Goal: Task Accomplishment & Management: Complete application form

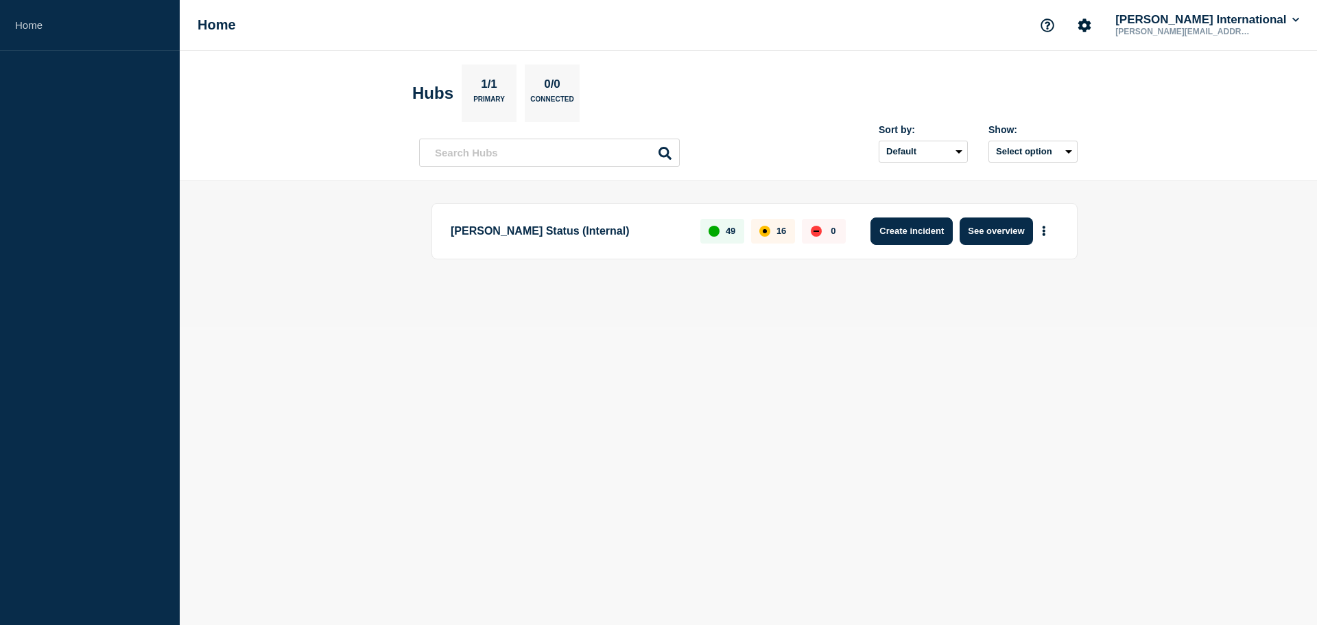
click at [911, 230] on button "Create incident" at bounding box center [912, 231] width 82 height 27
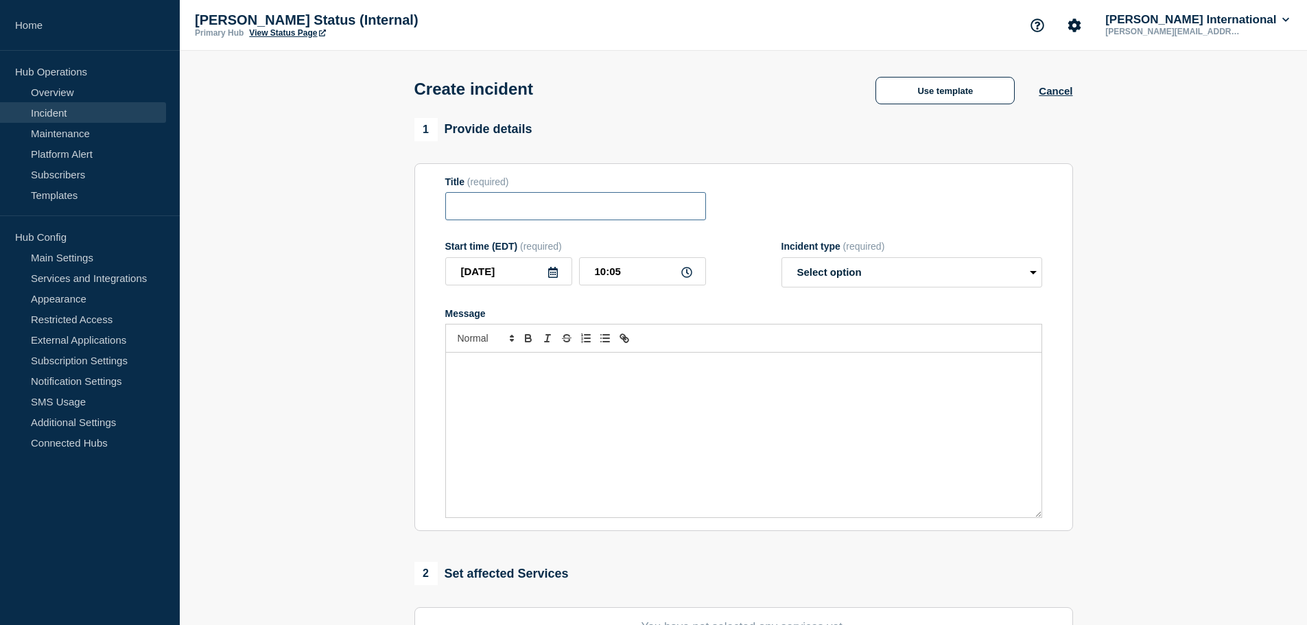
click at [471, 213] on input "Title" at bounding box center [575, 206] width 261 height 28
paste input "CSMS # 66531553 - ACE database Degradation affecting ACE applications"
type input "CSMS # 66531553 - ACE database Degradation affecting ACE applications"
drag, startPoint x: 870, startPoint y: 278, endPoint x: 850, endPoint y: 285, distance: 21.0
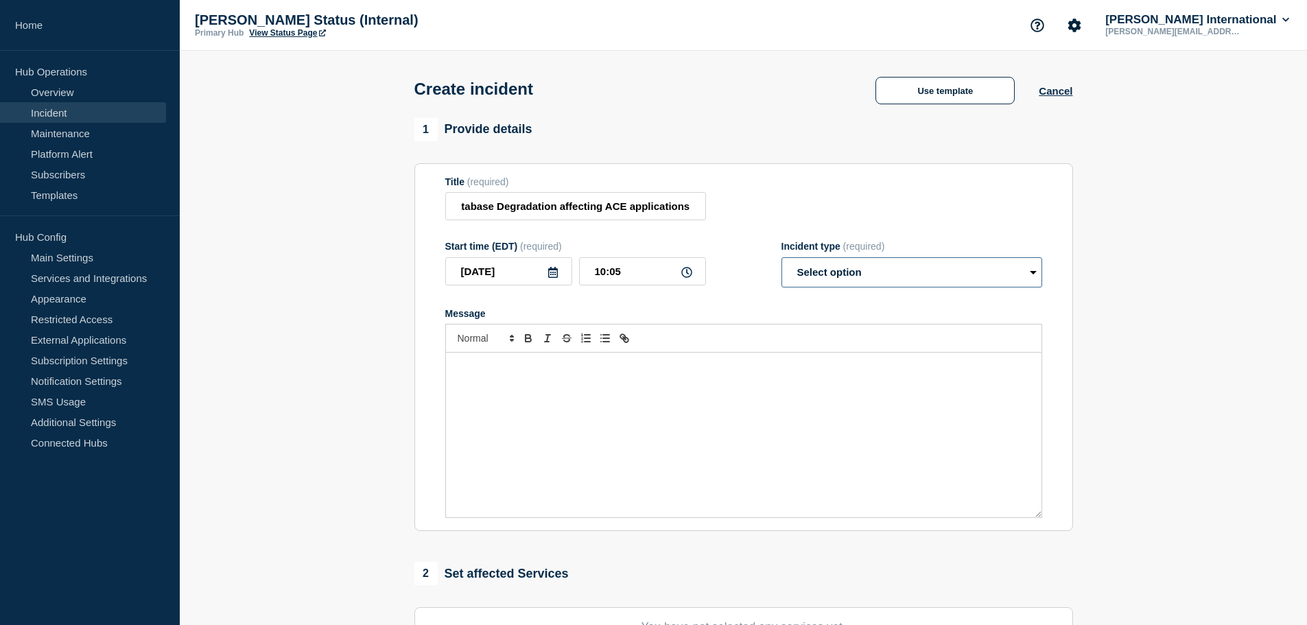
click at [869, 278] on select "Select option Investigating Identified Monitoring" at bounding box center [912, 272] width 261 height 30
select select "identified"
click at [782, 260] on select "Select option Investigating Identified Monitoring" at bounding box center [912, 272] width 261 height 30
click at [593, 390] on div "Message" at bounding box center [744, 435] width 596 height 165
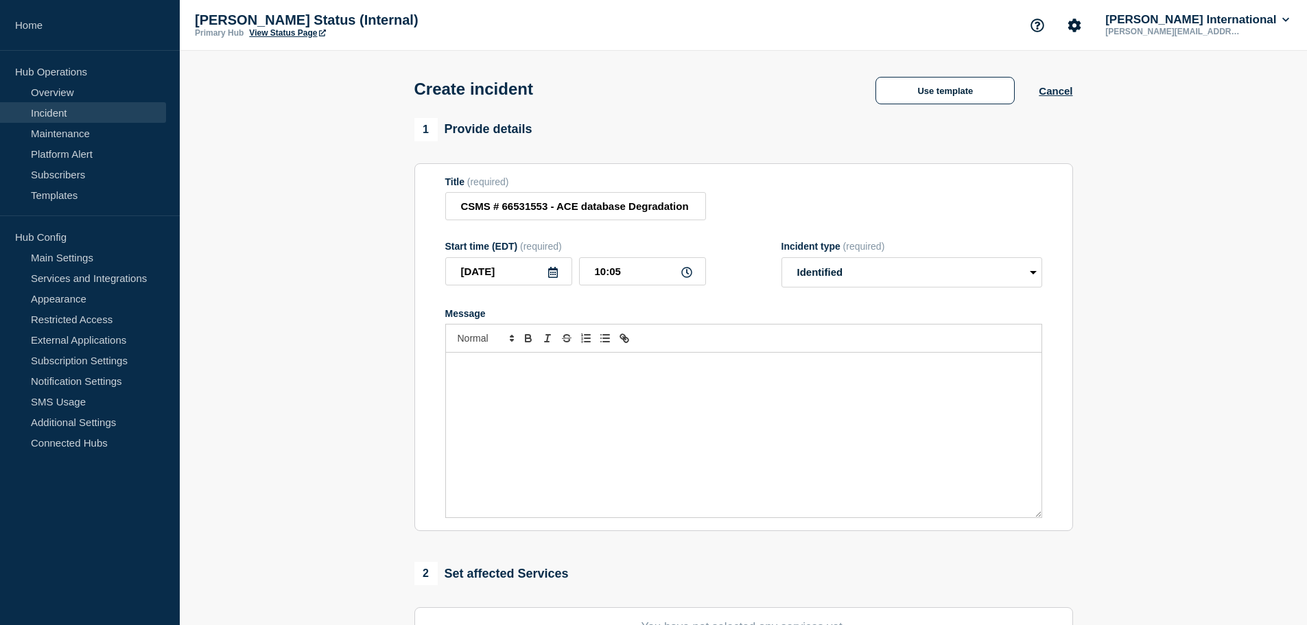
click at [522, 371] on p "Message" at bounding box center [743, 367] width 575 height 12
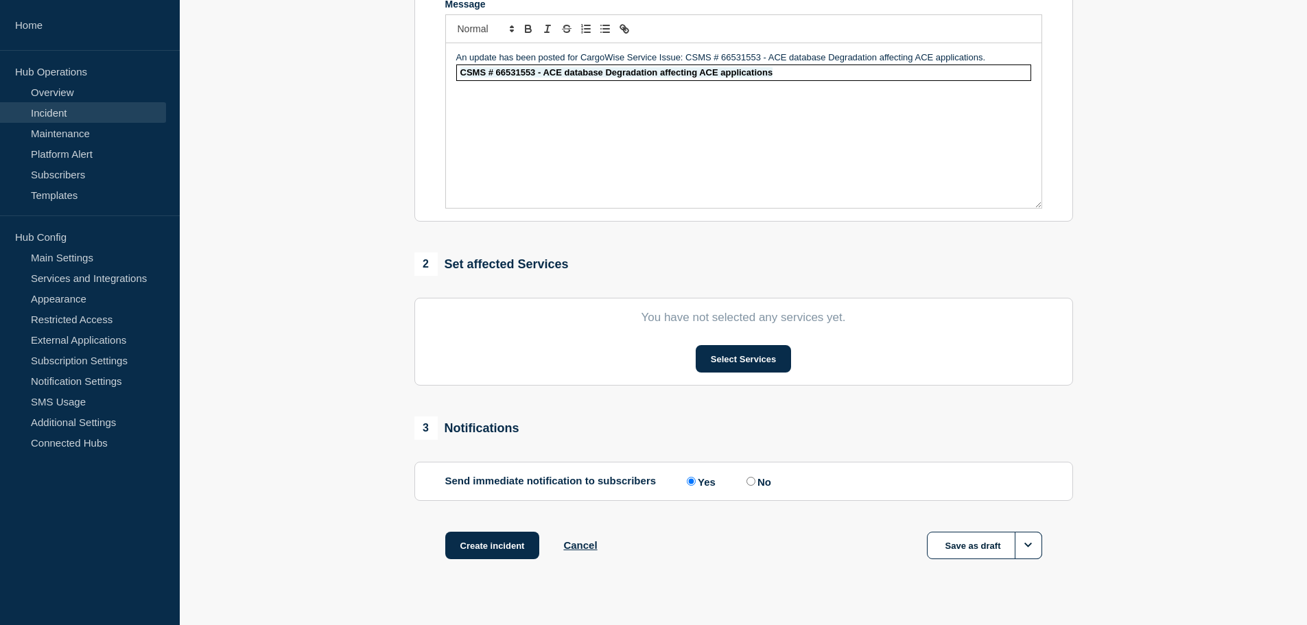
scroll to position [310, 0]
click at [722, 358] on button "Select Services" at bounding box center [743, 357] width 95 height 27
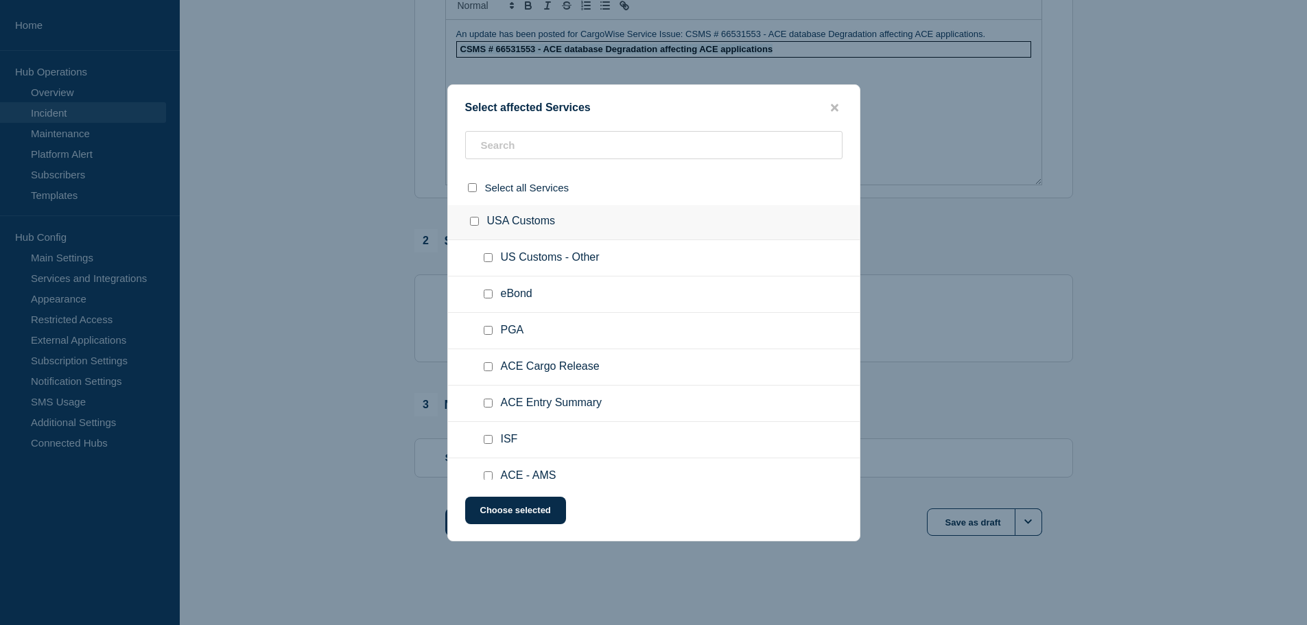
scroll to position [2381, 0]
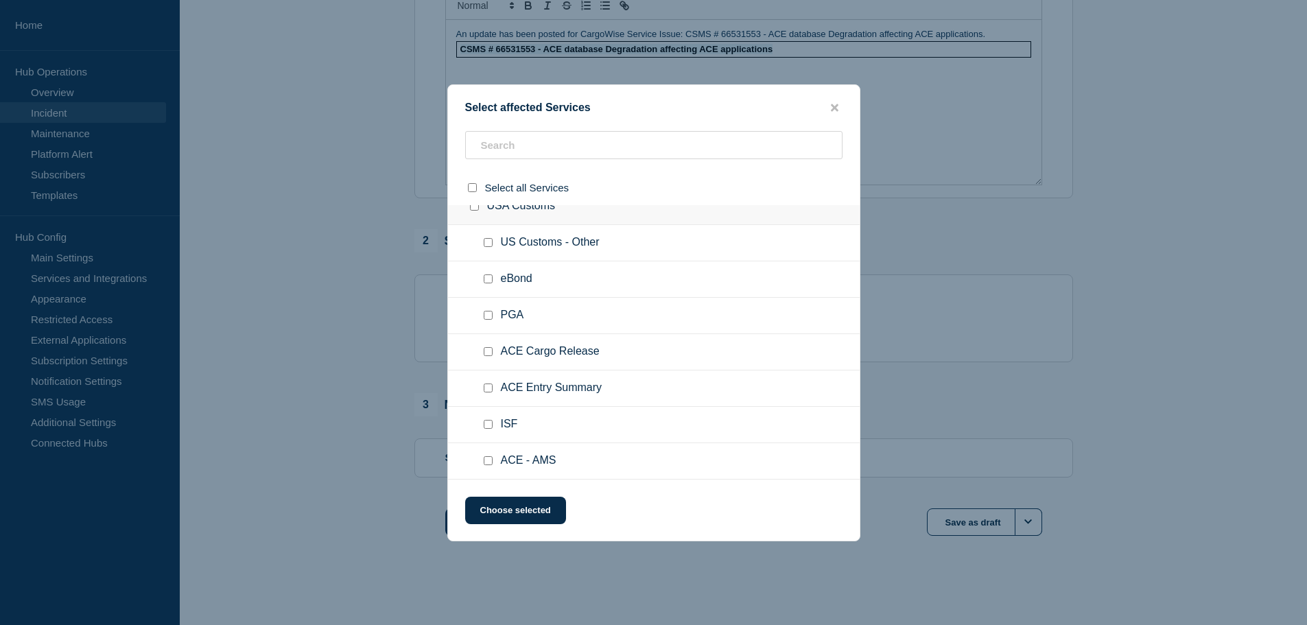
click at [488, 386] on input "ACE Entry Summary checkbox" at bounding box center [488, 388] width 9 height 9
checkbox input "true"
click at [491, 355] on input "ACE Cargo Release checkbox" at bounding box center [488, 351] width 9 height 9
checkbox input "true"
click at [489, 461] on input "ACE - AMS checkbox" at bounding box center [488, 460] width 9 height 9
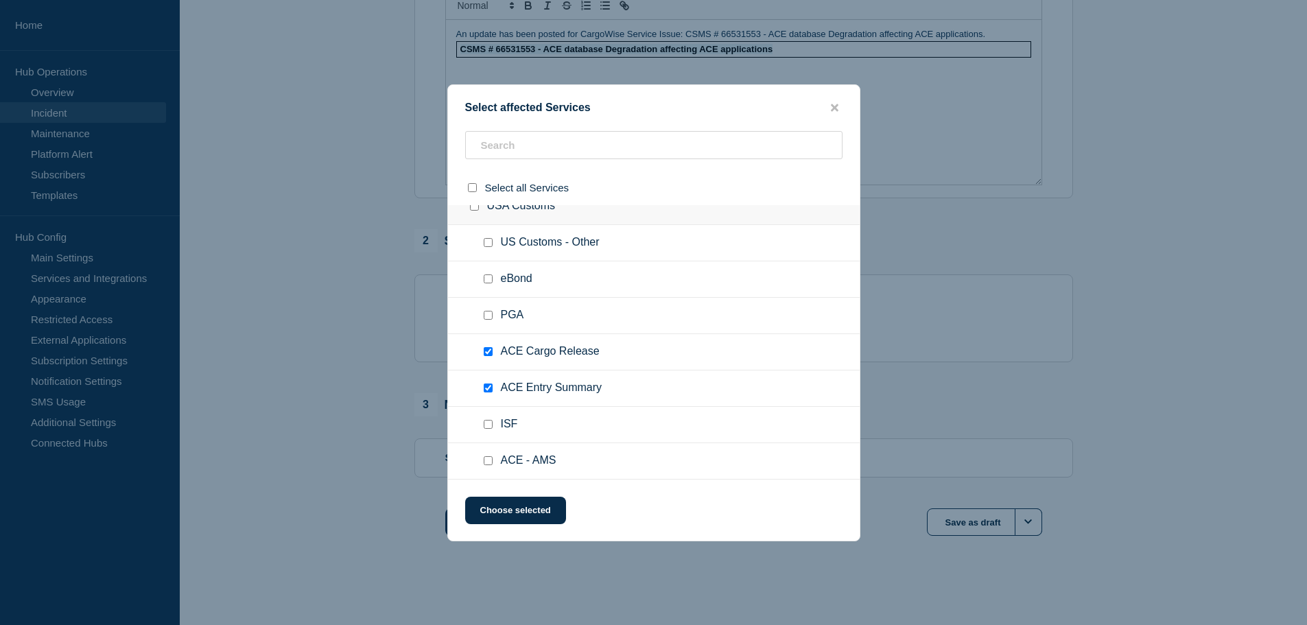
checkbox input "true"
click at [490, 428] on input "ISF checkbox" at bounding box center [488, 424] width 9 height 9
checkbox input "true"
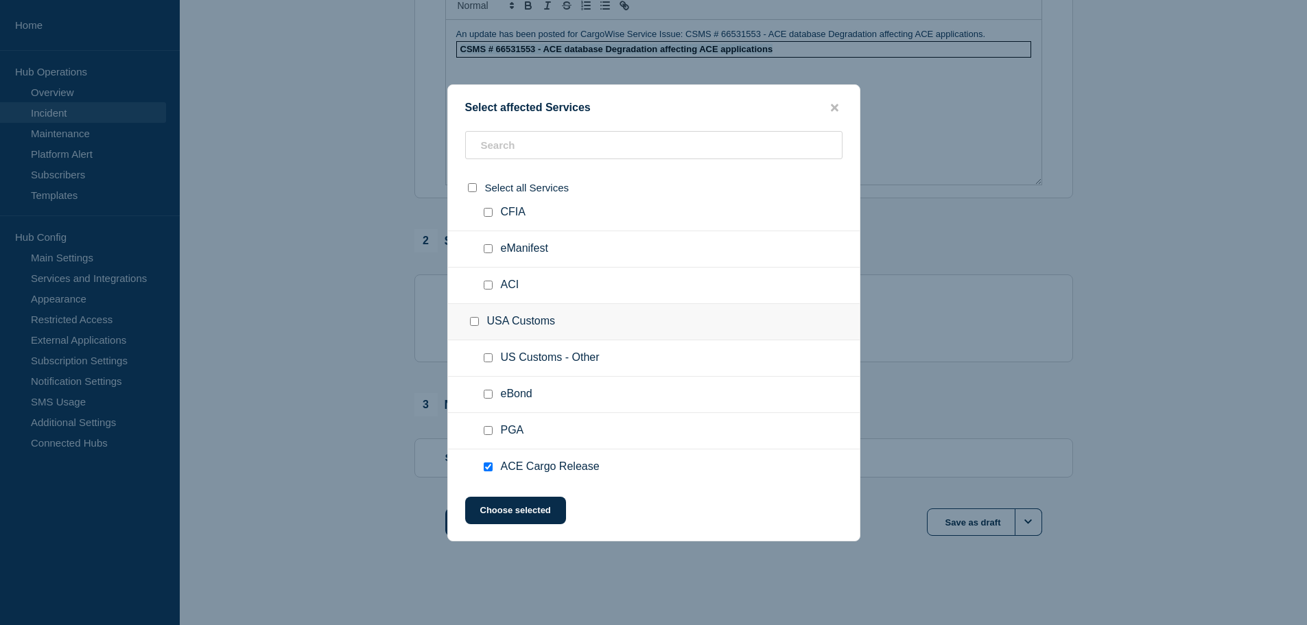
scroll to position [2265, 0]
click at [489, 357] on input "US Customs - Other checkbox" at bounding box center [488, 358] width 9 height 9
checkbox input "true"
click at [541, 514] on button "Choose selected" at bounding box center [515, 510] width 101 height 27
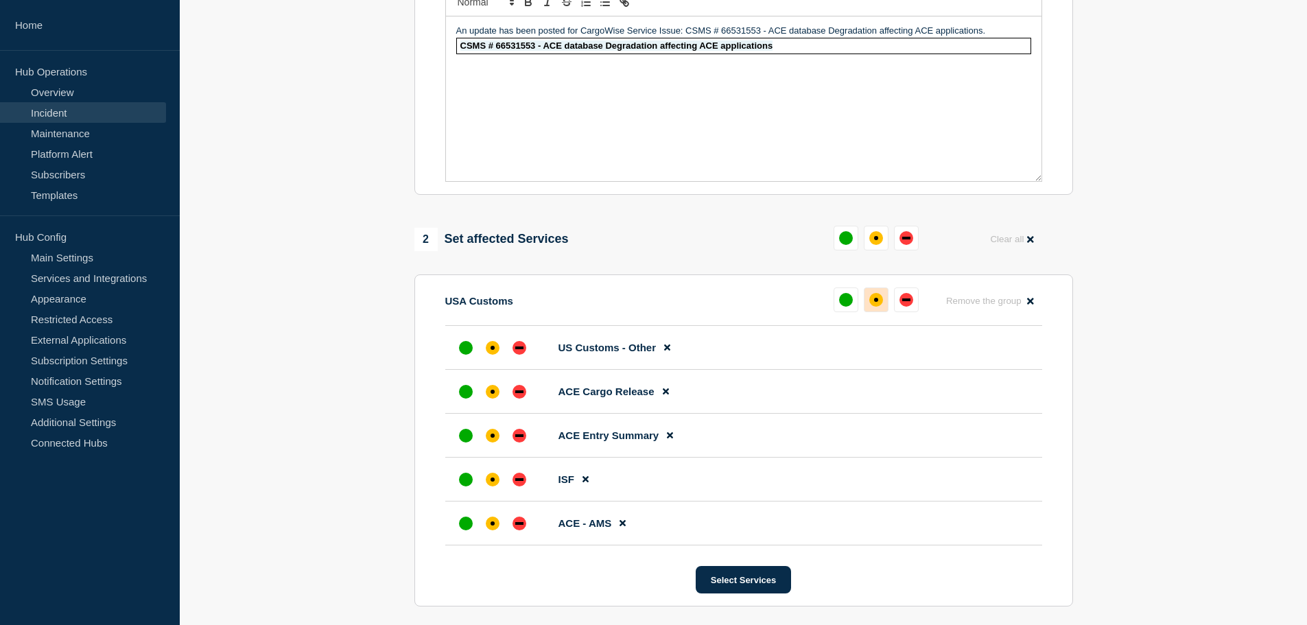
click at [881, 302] on div "affected" at bounding box center [876, 300] width 14 height 14
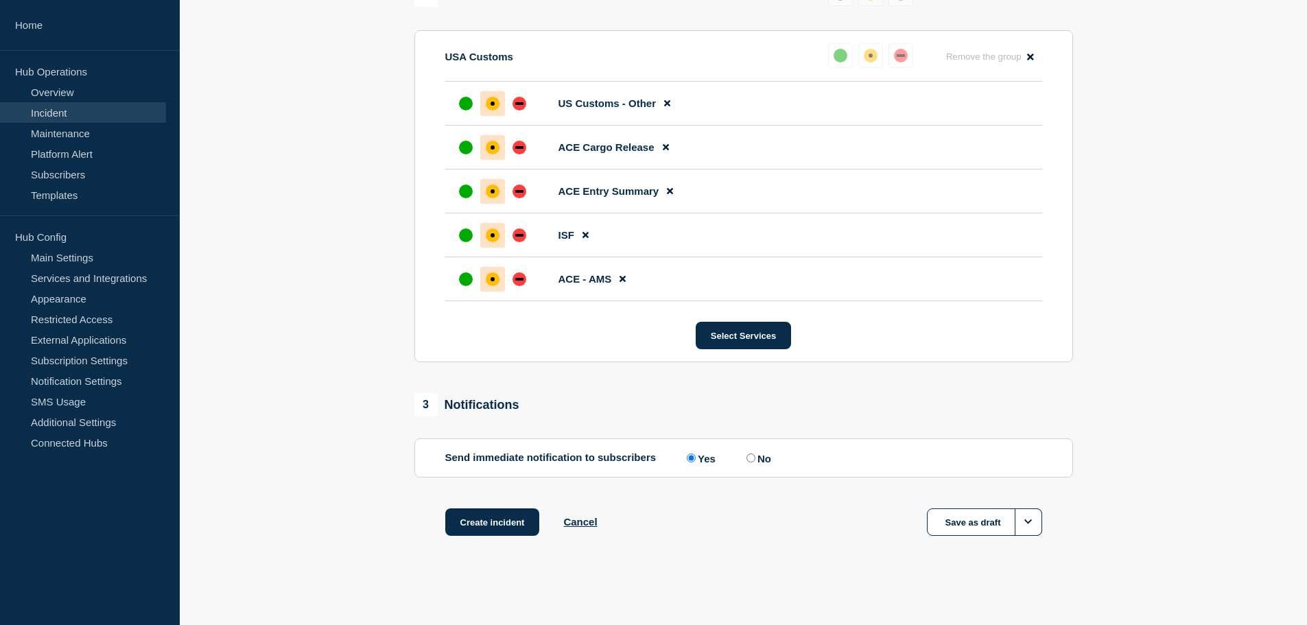
scroll to position [584, 0]
click at [500, 521] on button "Create incident" at bounding box center [492, 521] width 95 height 27
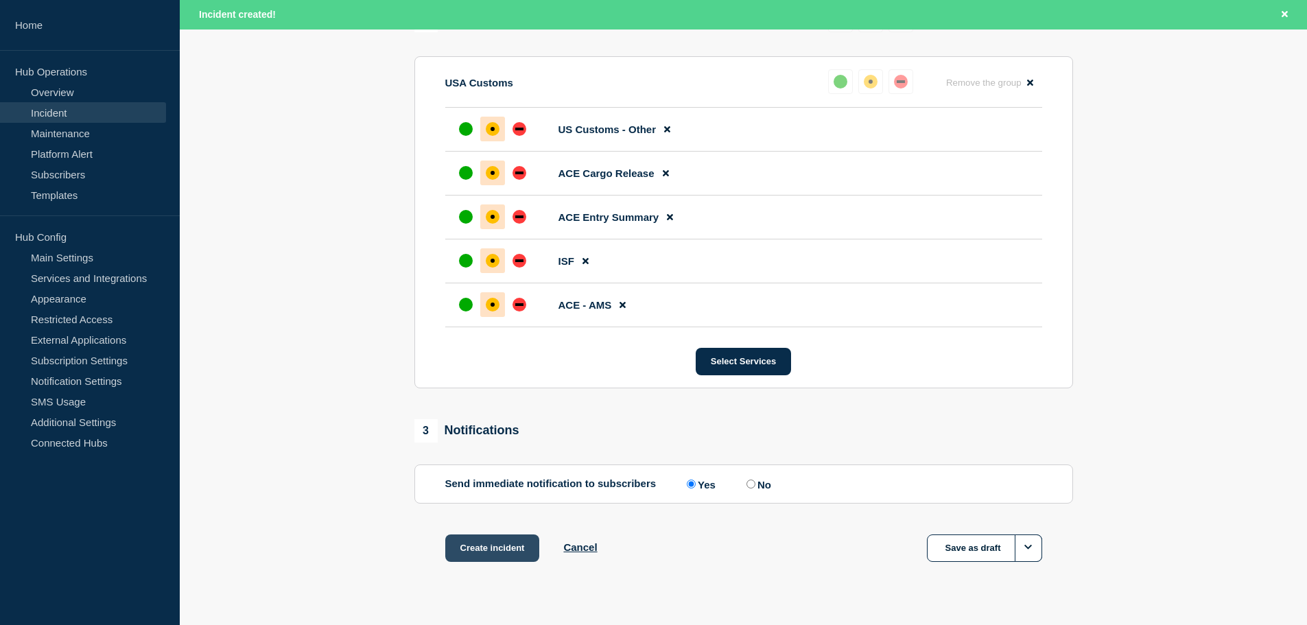
scroll to position [613, 0]
